Goal: Task Accomplishment & Management: Complete application form

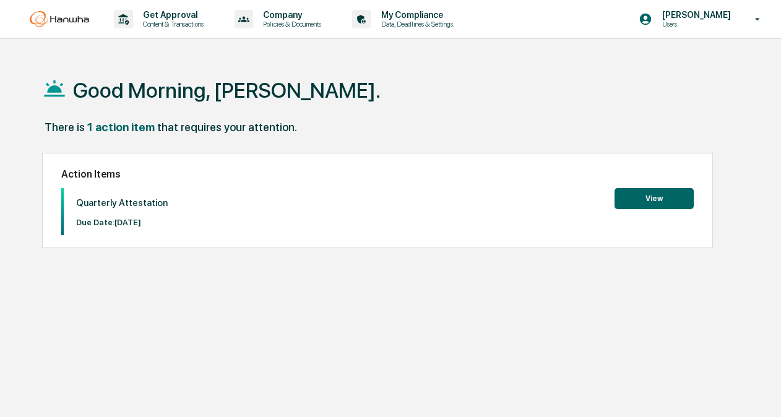
click at [663, 196] on button "View" at bounding box center [654, 198] width 79 height 21
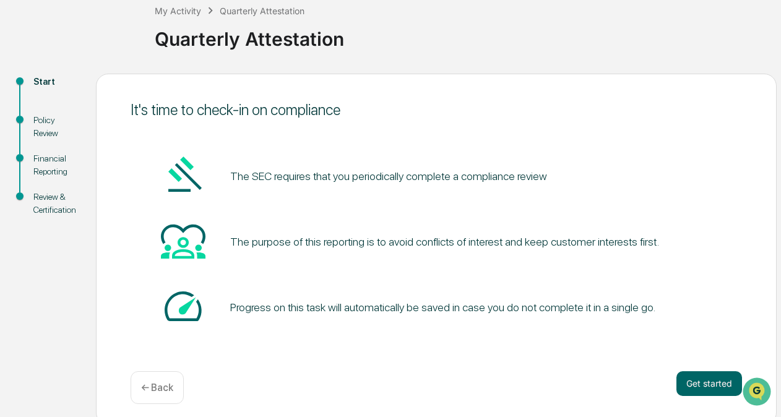
scroll to position [82, 0]
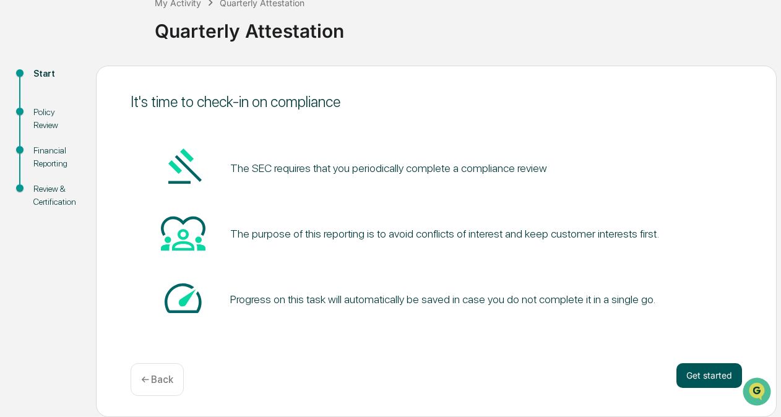
click at [722, 376] on button "Get started" at bounding box center [710, 375] width 66 height 25
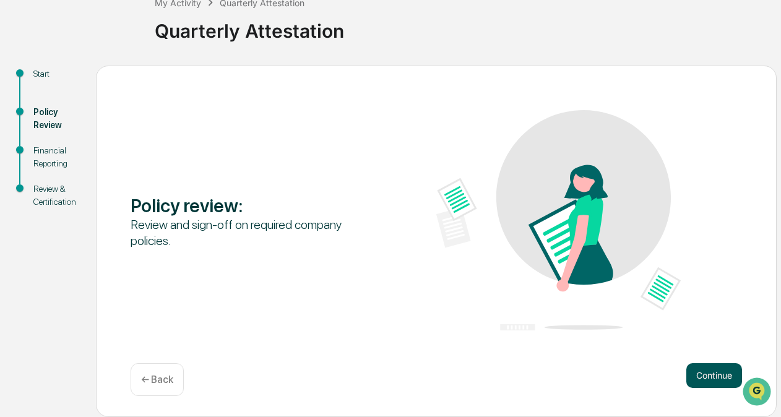
click at [713, 379] on button "Continue" at bounding box center [714, 375] width 56 height 25
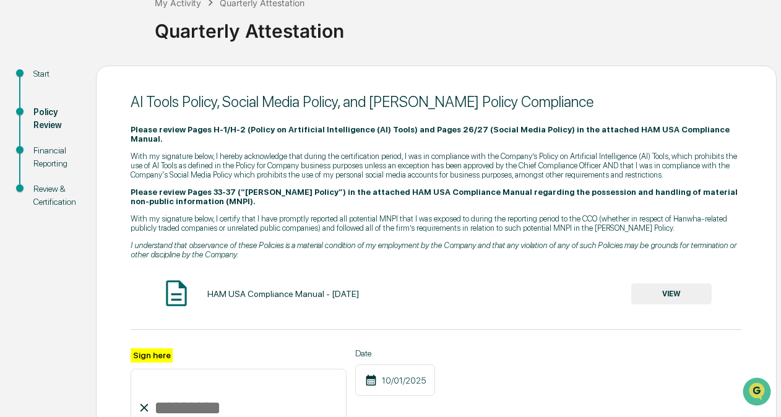
scroll to position [206, 0]
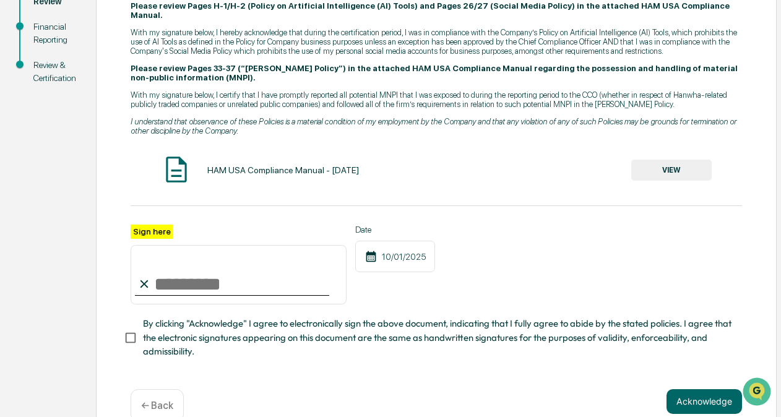
click at [233, 267] on input "Sign here" at bounding box center [239, 274] width 216 height 59
type input "**********"
click at [678, 160] on button "VIEW" at bounding box center [671, 170] width 80 height 21
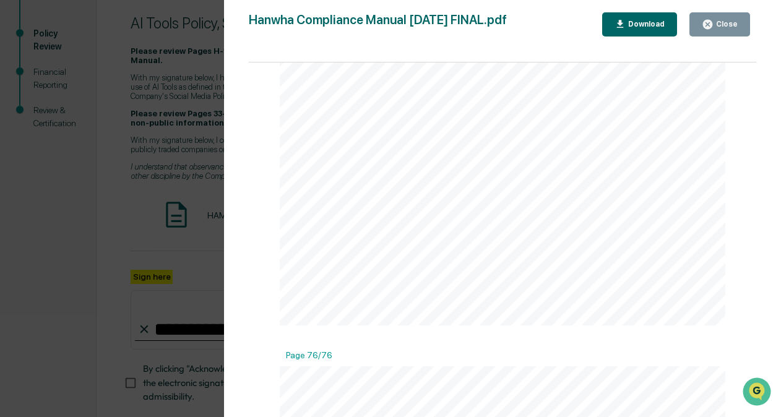
scroll to position [45747, 0]
click at [707, 24] on icon "button" at bounding box center [707, 24] width 9 height 9
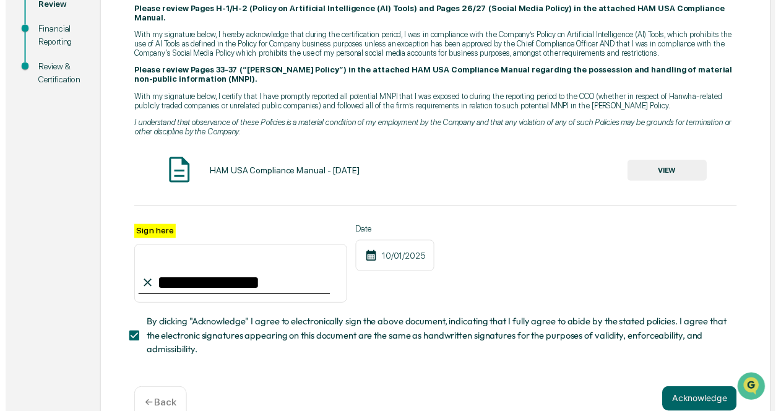
scroll to position [222, 0]
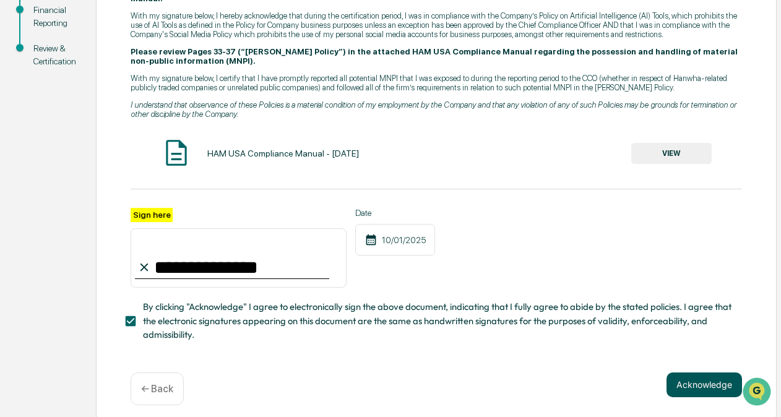
click at [711, 374] on button "Acknowledge" at bounding box center [705, 385] width 76 height 25
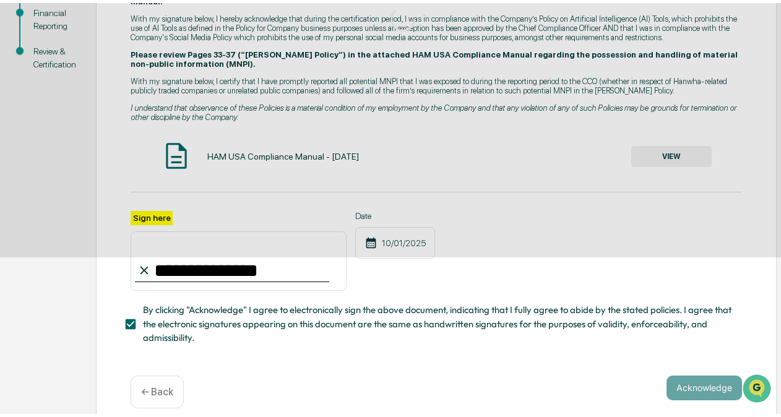
scroll to position [82, 0]
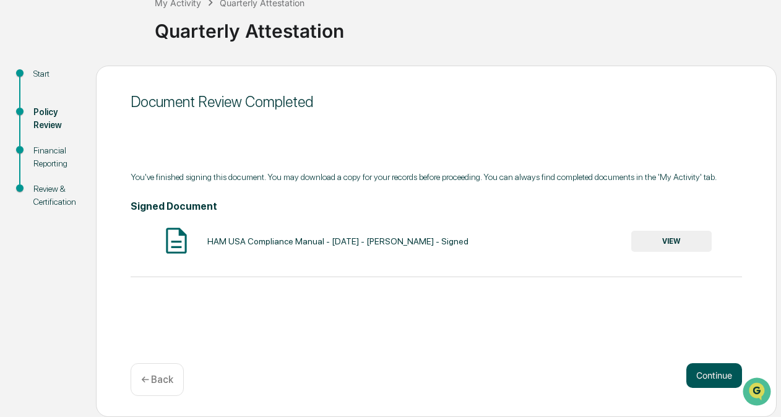
click at [721, 376] on button "Continue" at bounding box center [714, 375] width 56 height 25
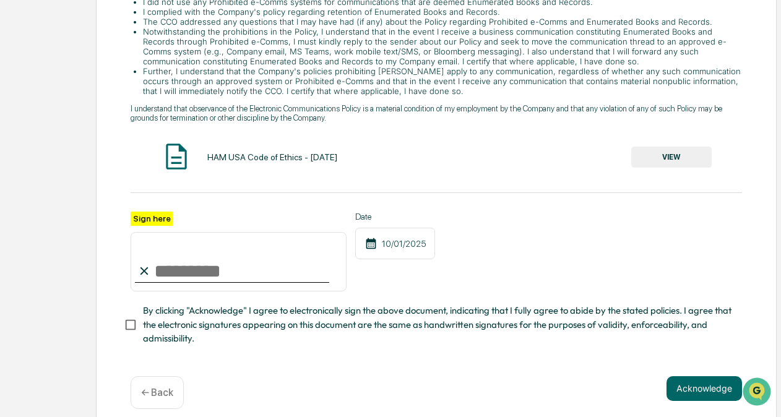
scroll to position [333, 0]
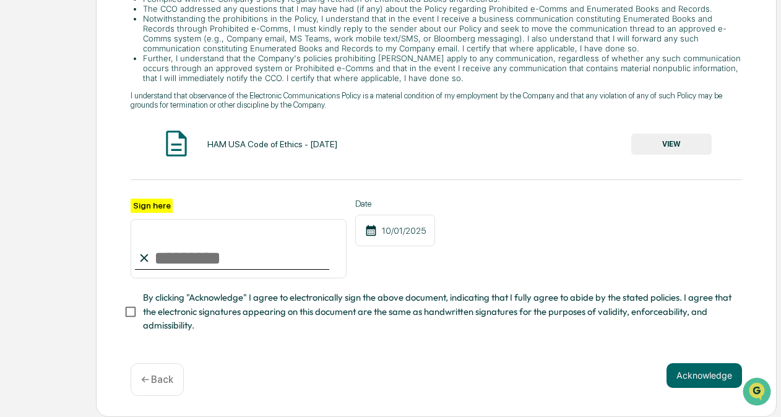
click at [186, 244] on input "Sign here" at bounding box center [239, 248] width 216 height 59
type input "**********"
click at [691, 142] on button "VIEW" at bounding box center [671, 144] width 80 height 21
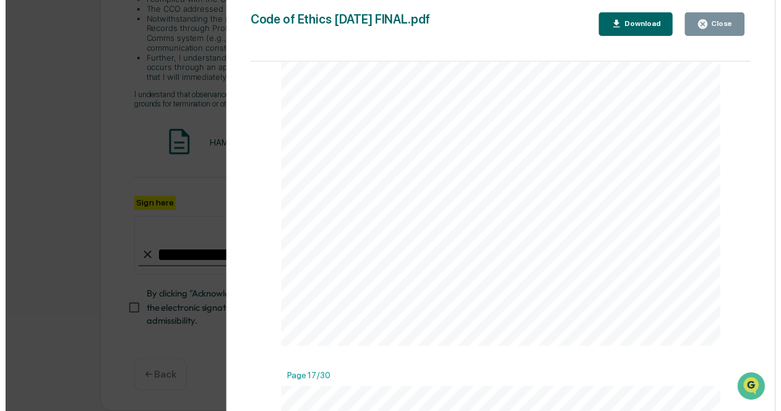
scroll to position [18178, 0]
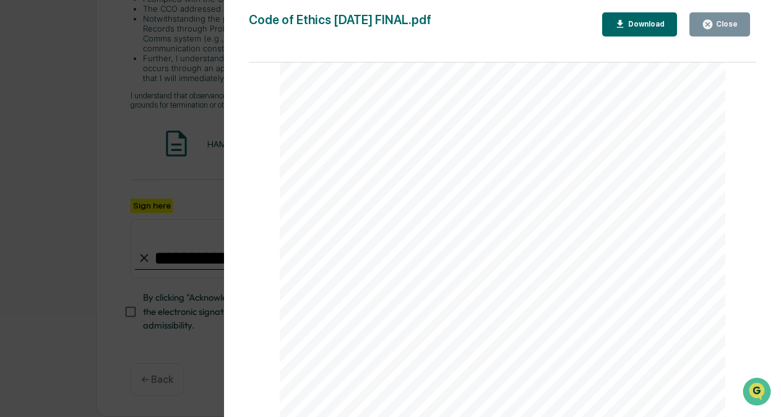
drag, startPoint x: 753, startPoint y: 78, endPoint x: 1, endPoint y: 18, distance: 753.9
click at [743, 17] on button "Close" at bounding box center [720, 24] width 61 height 24
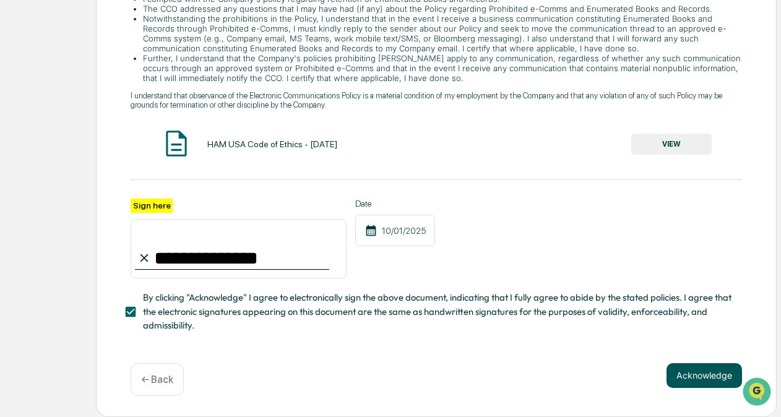
click at [697, 372] on button "Acknowledge" at bounding box center [705, 375] width 76 height 25
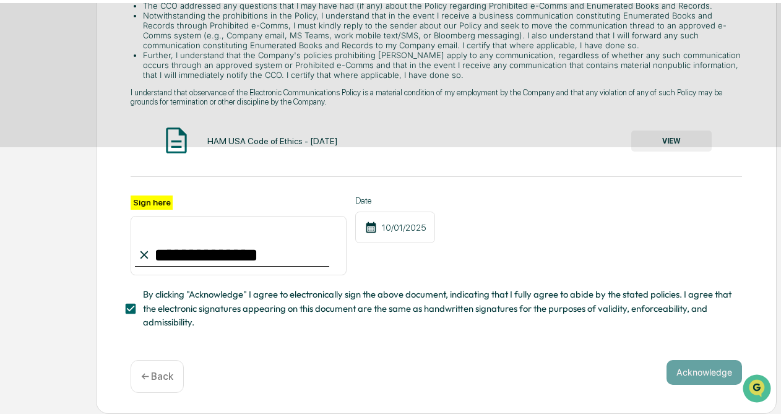
scroll to position [82, 0]
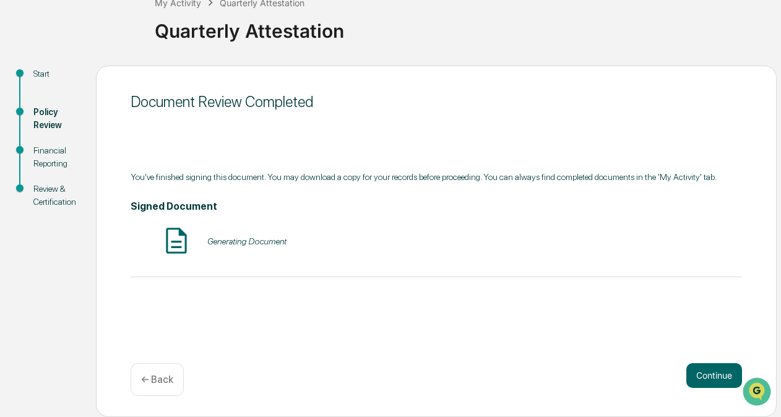
click at [711, 361] on div "Document Review Completed You've finished signing this document. You may downlo…" at bounding box center [436, 242] width 681 height 352
click at [716, 370] on button "Continue" at bounding box center [714, 375] width 56 height 25
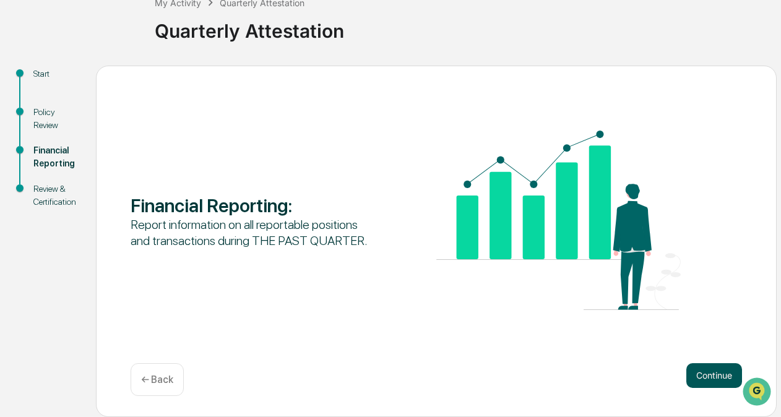
click at [708, 365] on button "Continue" at bounding box center [714, 375] width 56 height 25
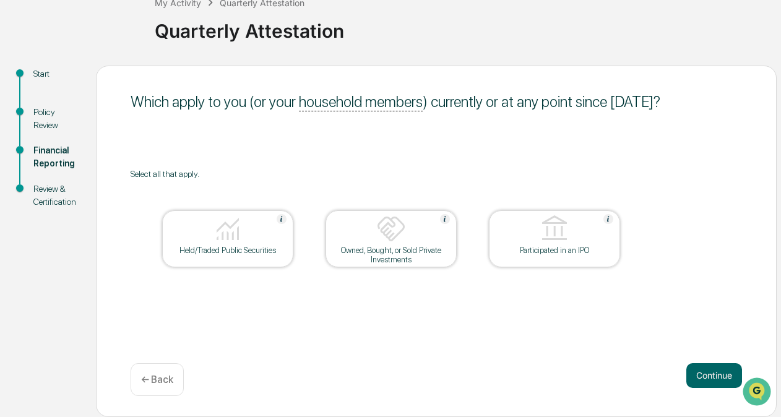
click at [161, 386] on p "← Back" at bounding box center [157, 380] width 32 height 12
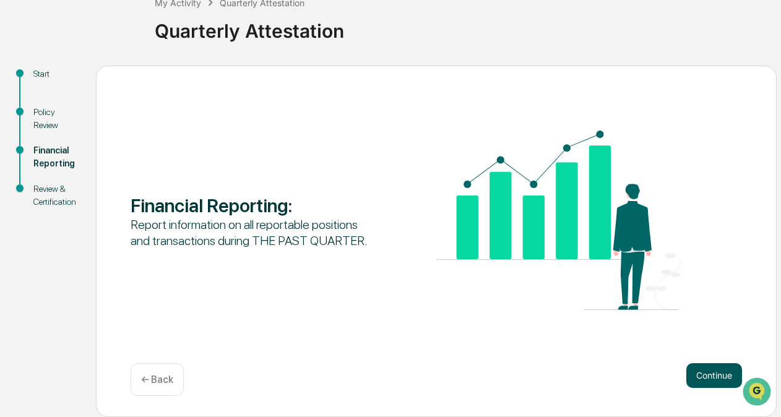
click at [718, 380] on button "Continue" at bounding box center [714, 375] width 56 height 25
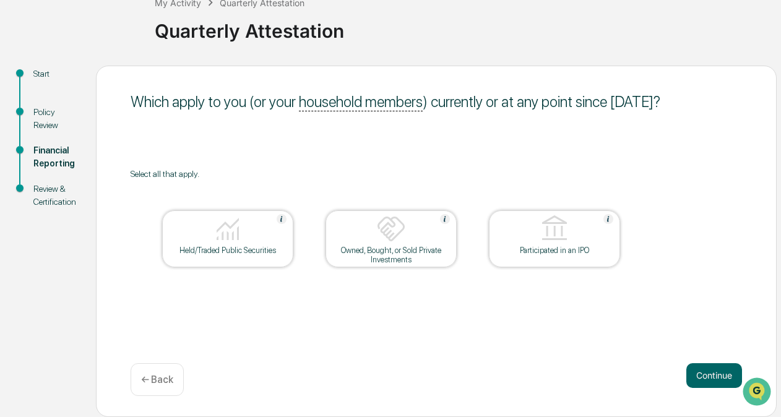
click at [260, 240] on div at bounding box center [228, 230] width 124 height 32
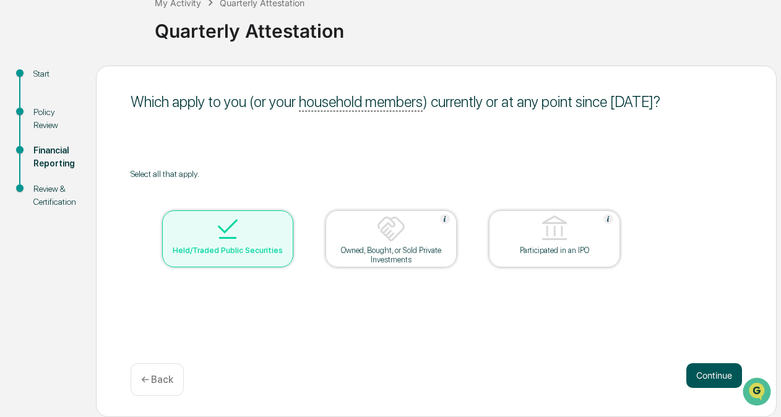
click at [698, 376] on button "Continue" at bounding box center [714, 375] width 56 height 25
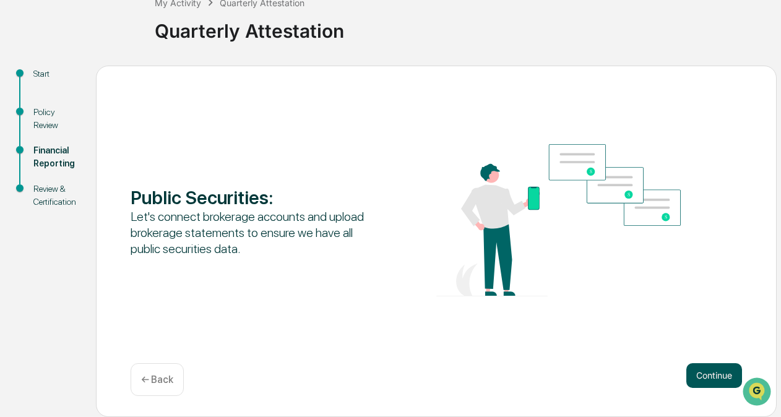
click at [703, 376] on button "Continue" at bounding box center [714, 375] width 56 height 25
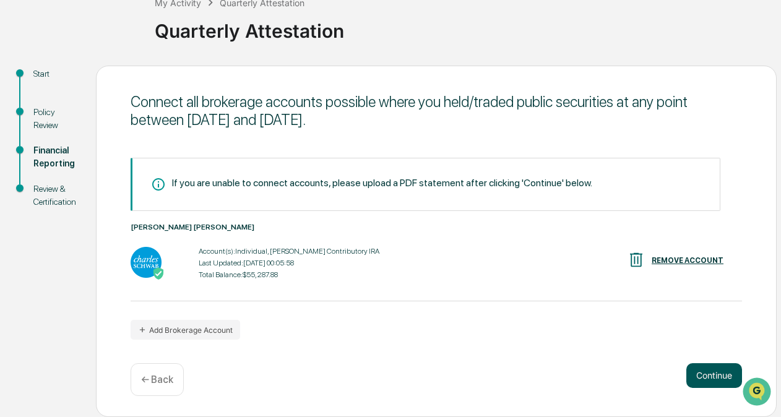
click at [709, 372] on button "Continue" at bounding box center [714, 375] width 56 height 25
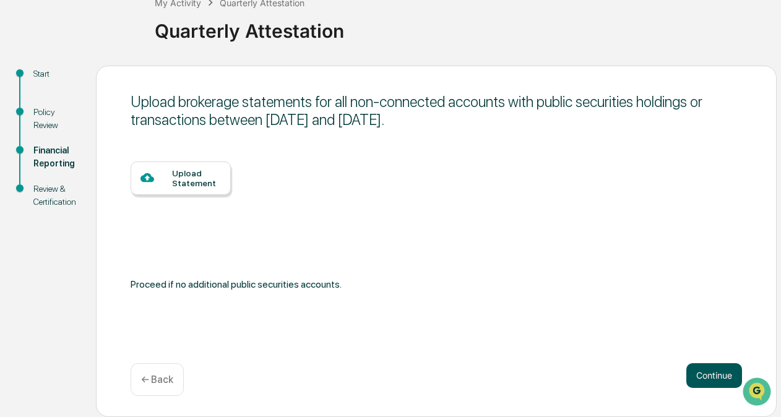
click at [717, 377] on button "Continue" at bounding box center [714, 375] width 56 height 25
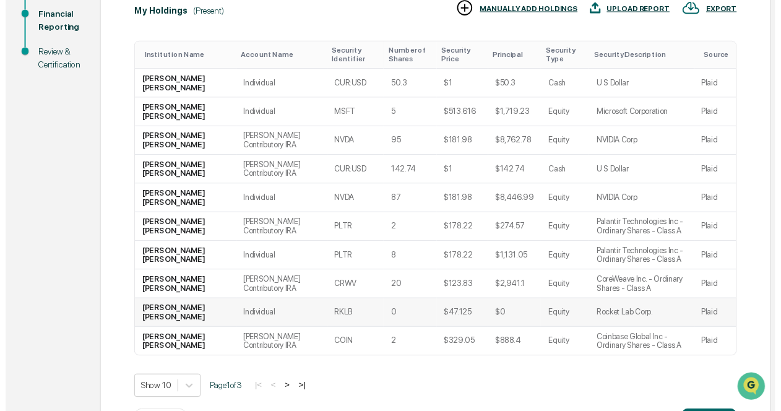
scroll to position [280, 0]
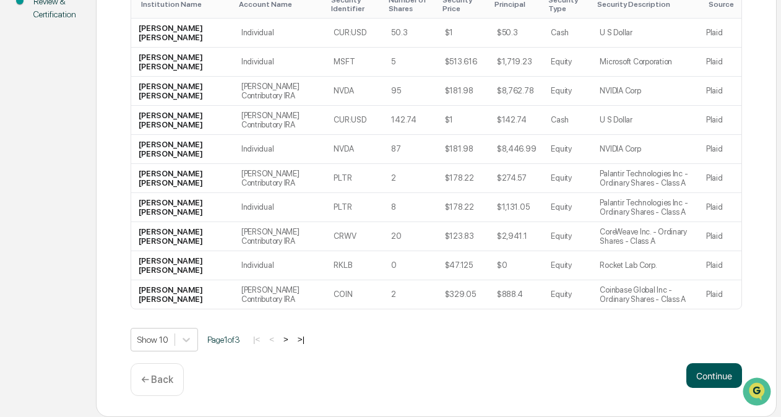
click at [688, 365] on button "Continue" at bounding box center [714, 375] width 56 height 25
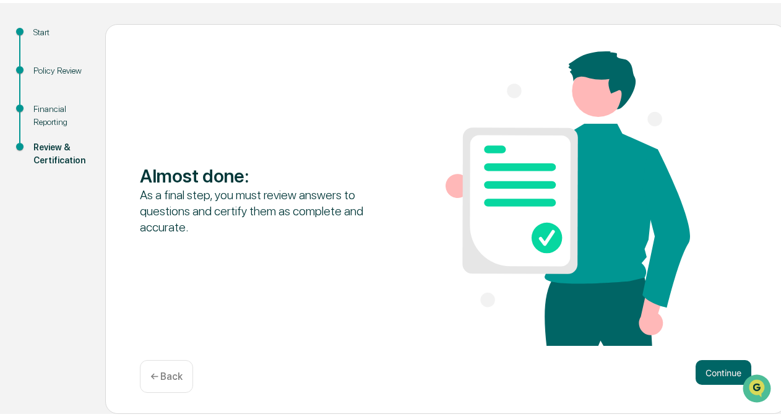
scroll to position [121, 0]
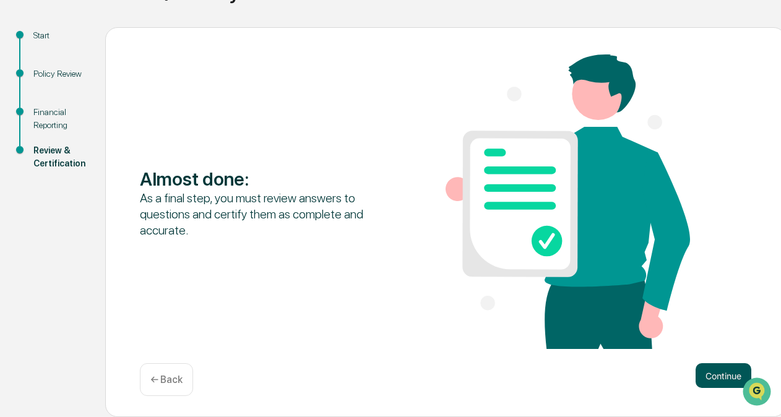
click at [710, 383] on button "Continue" at bounding box center [724, 375] width 56 height 25
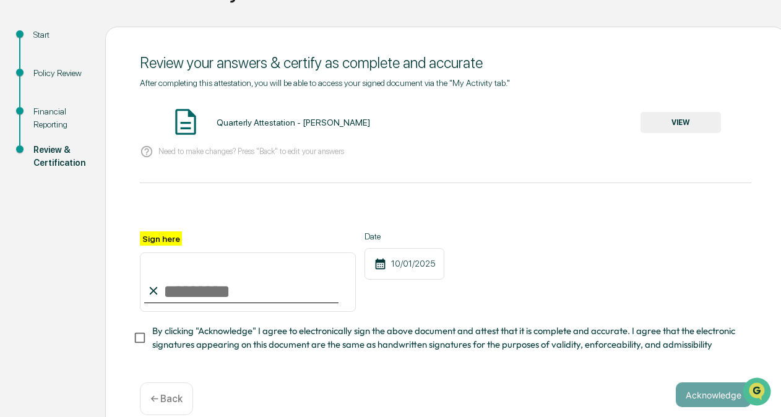
click at [272, 280] on input "Sign here" at bounding box center [248, 282] width 216 height 59
type input "**********"
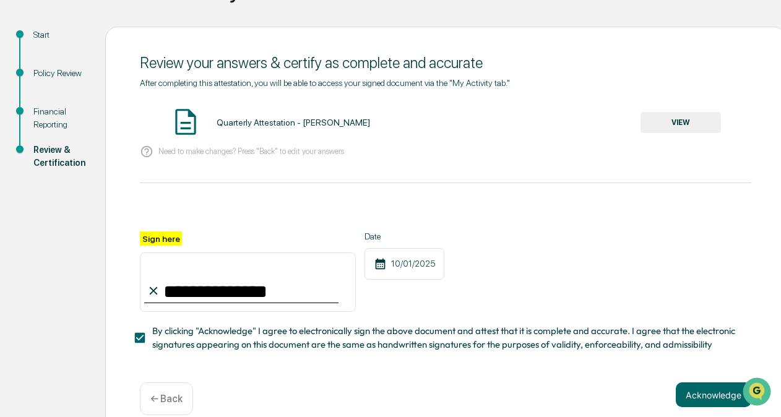
click at [701, 115] on button "VIEW" at bounding box center [681, 122] width 80 height 21
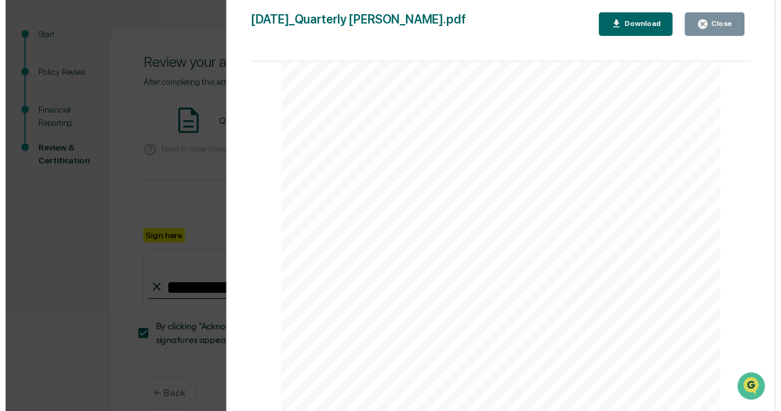
scroll to position [3661, 0]
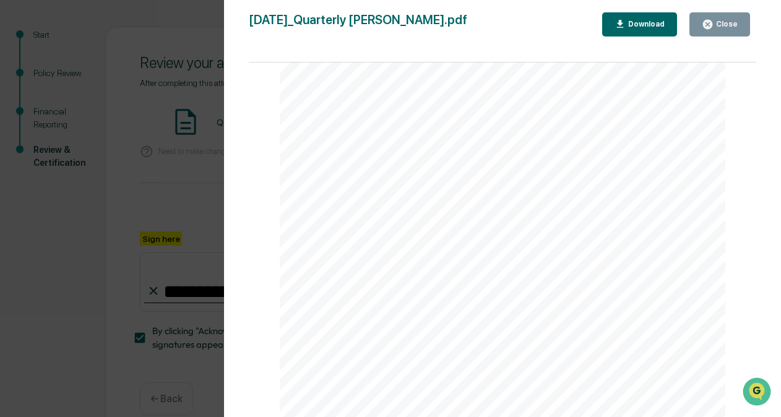
click at [728, 24] on div "Close" at bounding box center [726, 24] width 24 height 9
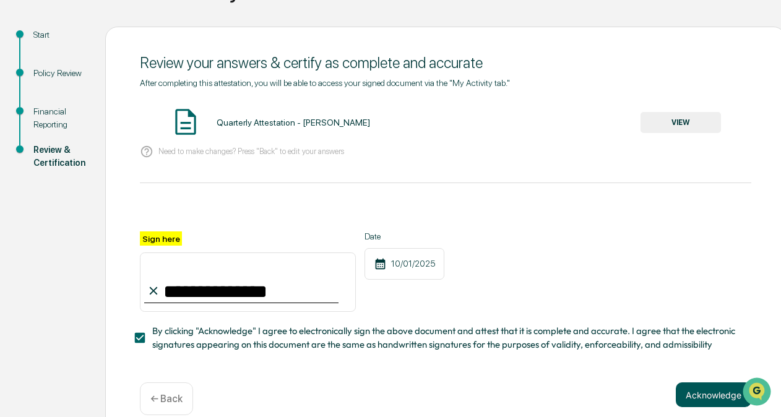
click at [693, 404] on button "Acknowledge" at bounding box center [714, 395] width 76 height 25
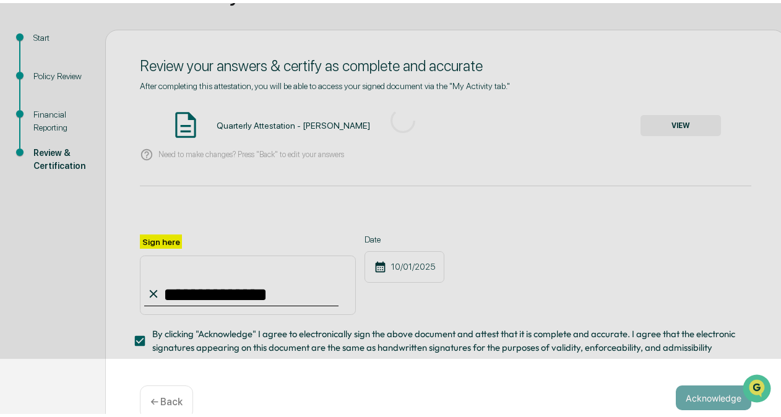
scroll to position [82, 0]
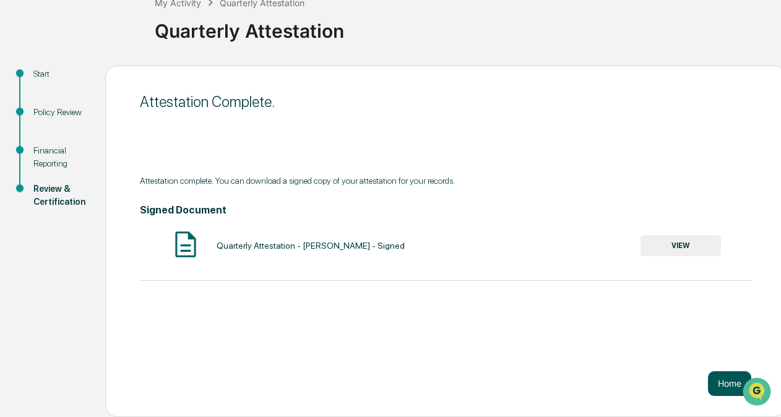
click at [723, 389] on button "Home" at bounding box center [729, 383] width 43 height 25
